Goal: Check status: Check status

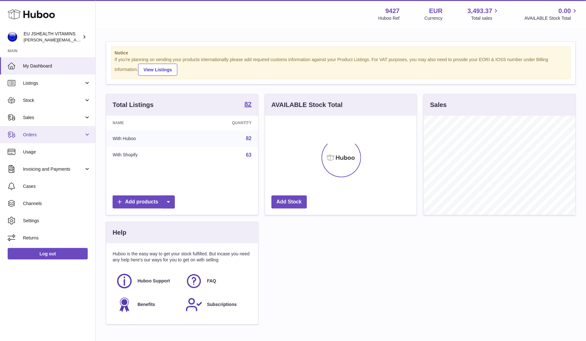
scroll to position [99, 152]
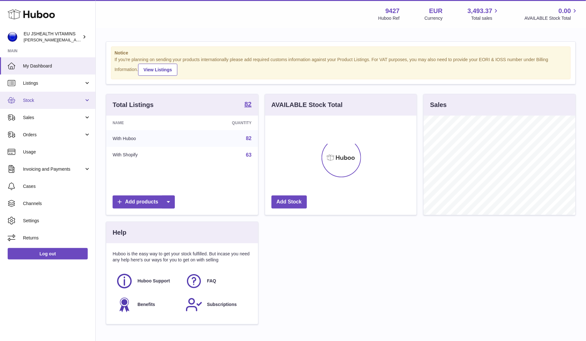
click at [66, 105] on link "Stock" at bounding box center [47, 100] width 95 height 17
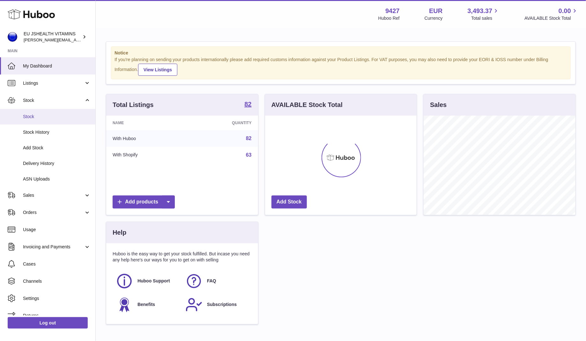
click at [62, 117] on span "Stock" at bounding box center [57, 117] width 68 height 6
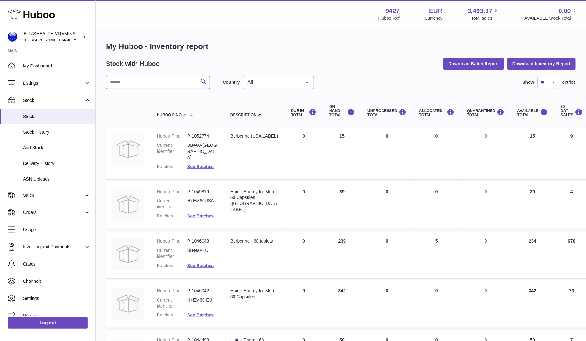
click at [154, 87] on input "text" at bounding box center [158, 82] width 104 height 13
type input "******"
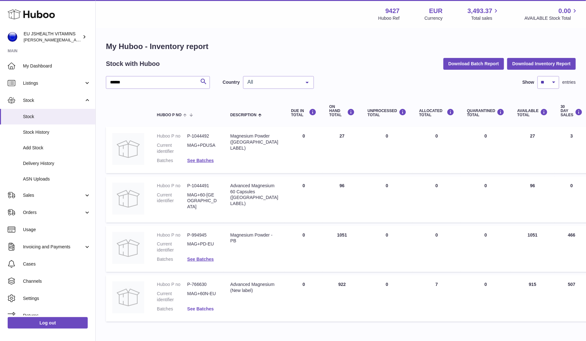
click at [203, 309] on link "See Batches" at bounding box center [200, 309] width 26 height 5
click at [297, 313] on div at bounding box center [293, 170] width 586 height 341
click at [205, 308] on link "See Batches" at bounding box center [200, 309] width 26 height 5
click at [297, 290] on div at bounding box center [293, 170] width 586 height 341
